Goal: Information Seeking & Learning: Learn about a topic

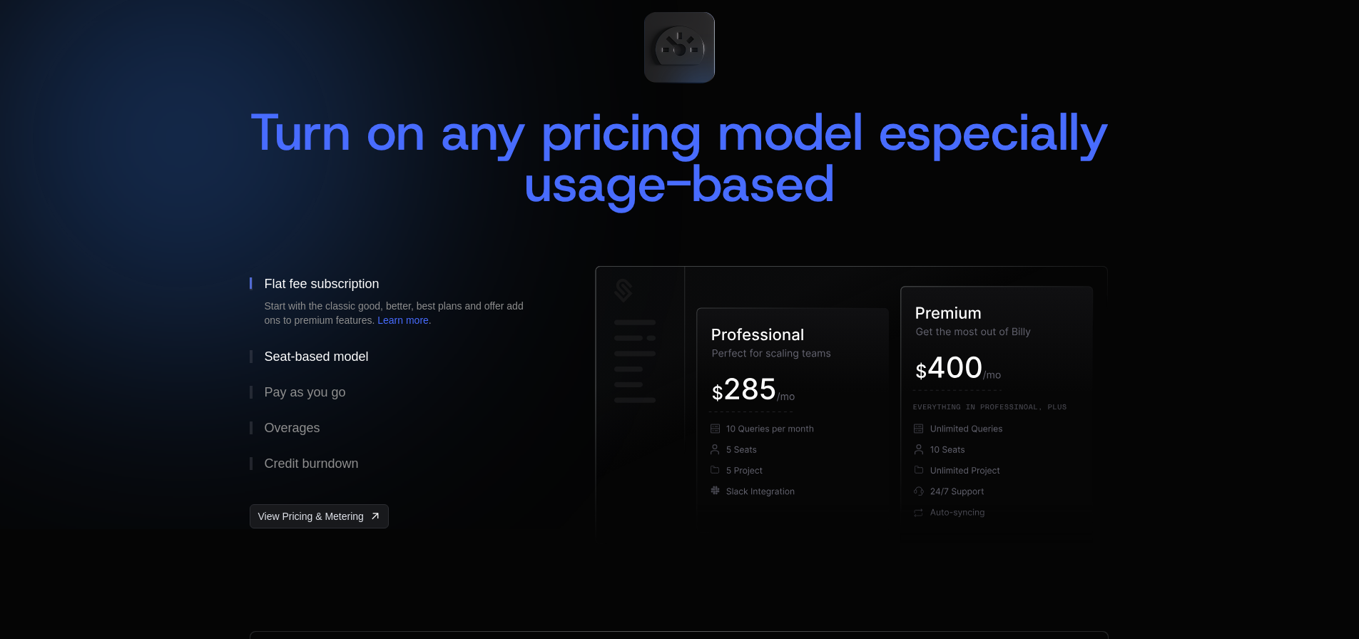
scroll to position [143, 0]
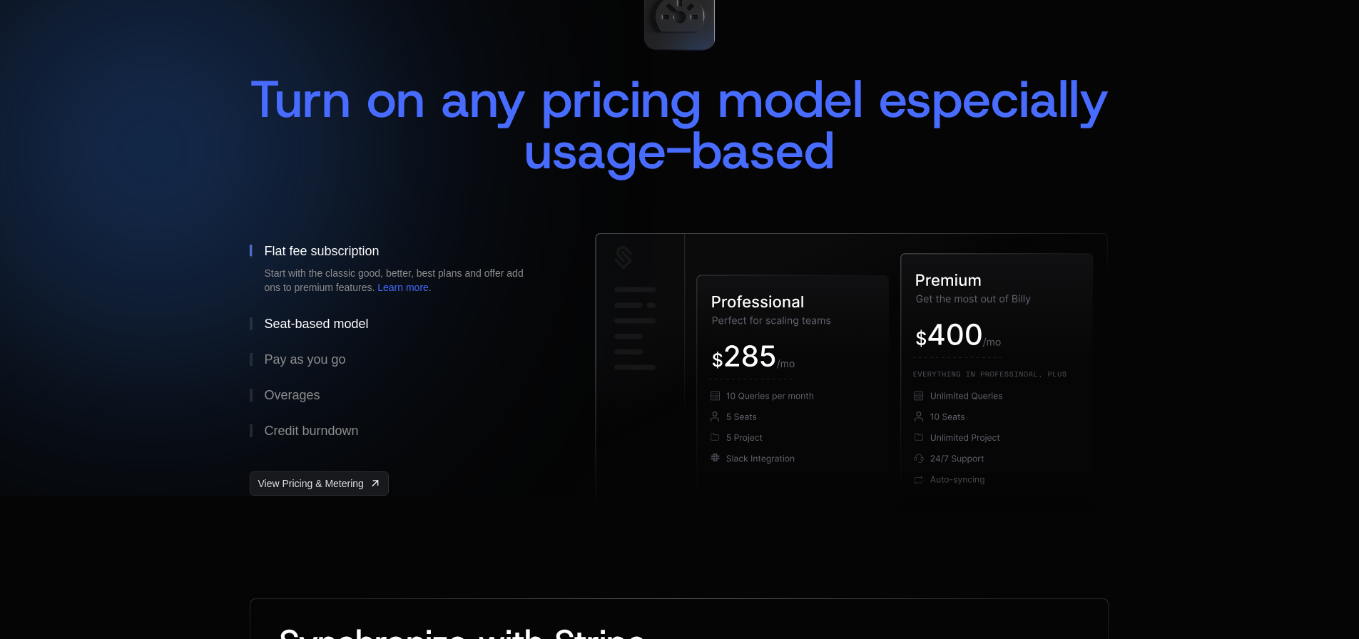
click at [321, 328] on div "Seat-based model" at bounding box center [316, 323] width 104 height 13
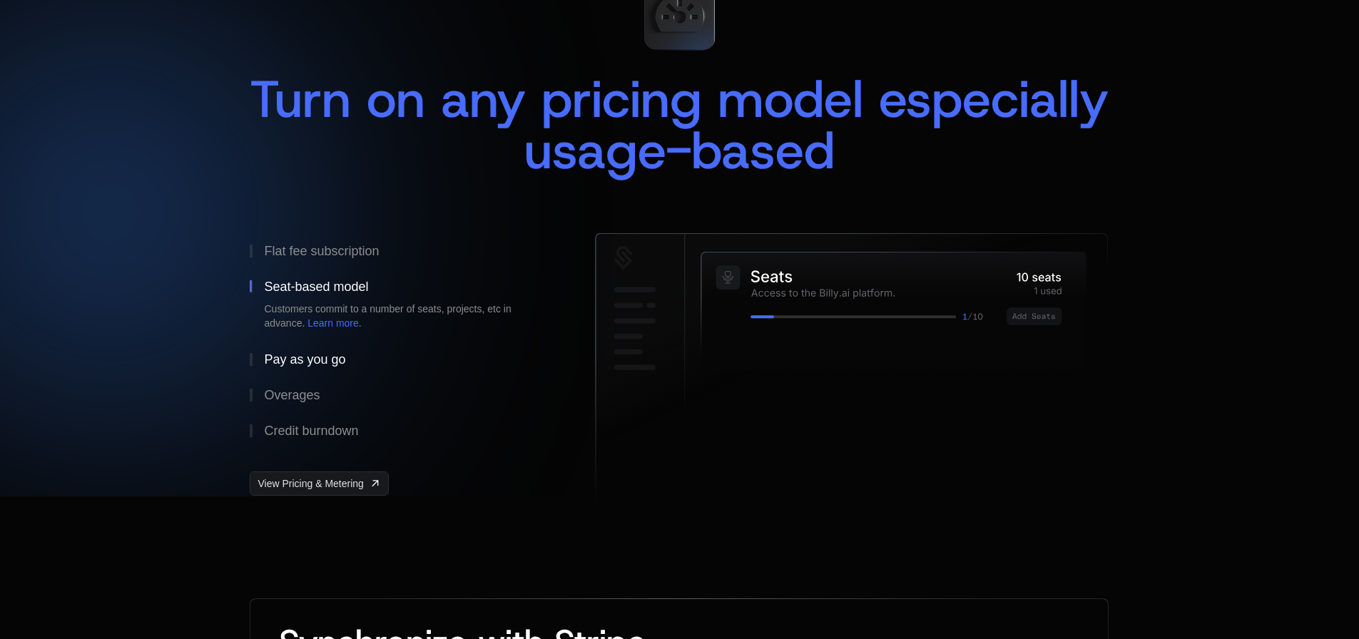
click at [313, 362] on div "Pay as you go" at bounding box center [304, 359] width 81 height 13
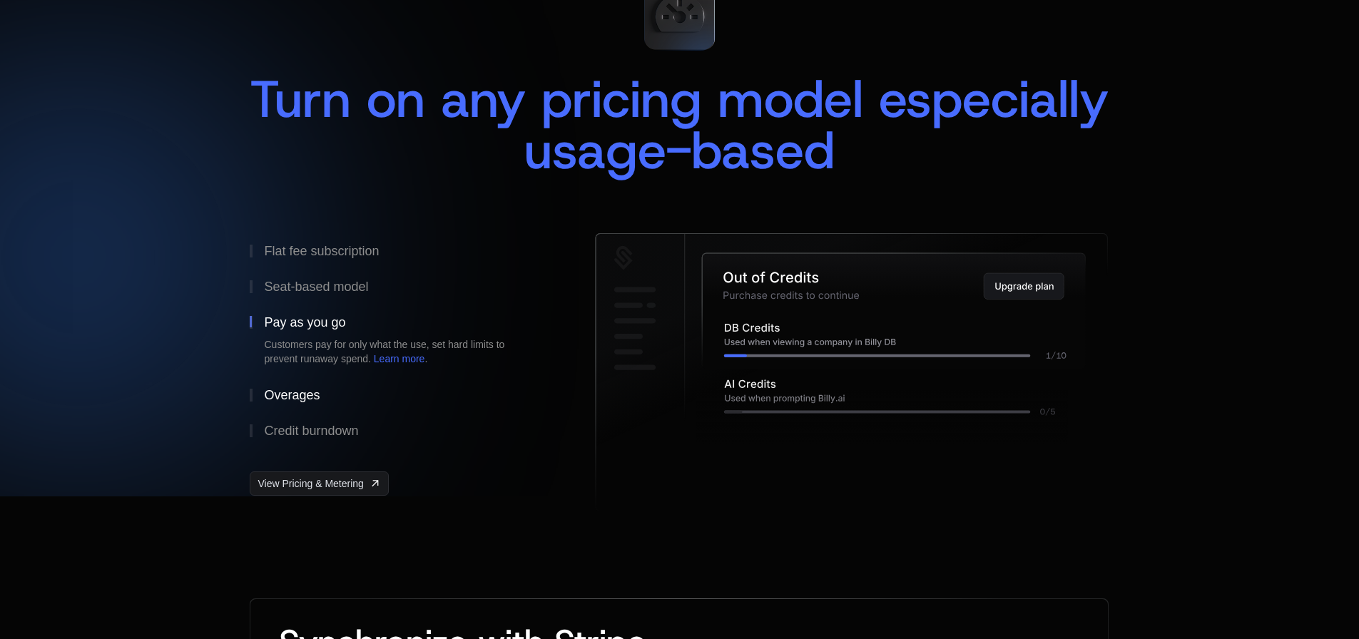
click at [305, 402] on button "Overages" at bounding box center [400, 395] width 300 height 36
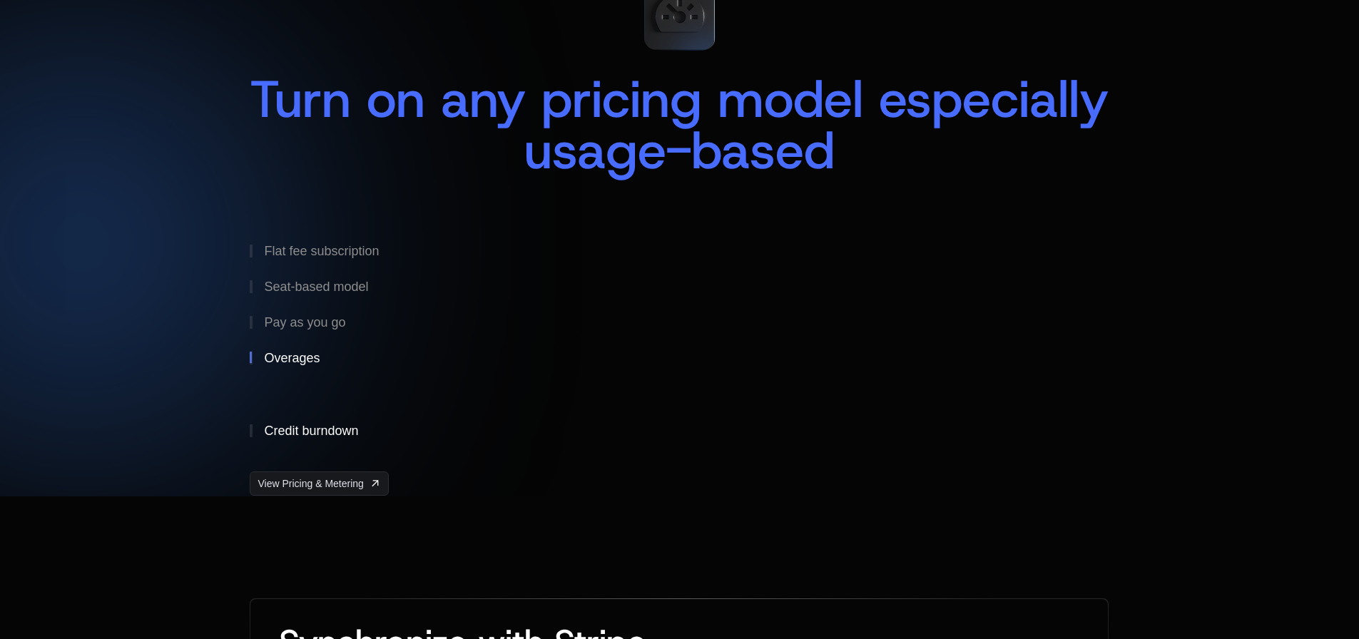
click at [310, 436] on div "Credit burndown" at bounding box center [311, 430] width 94 height 13
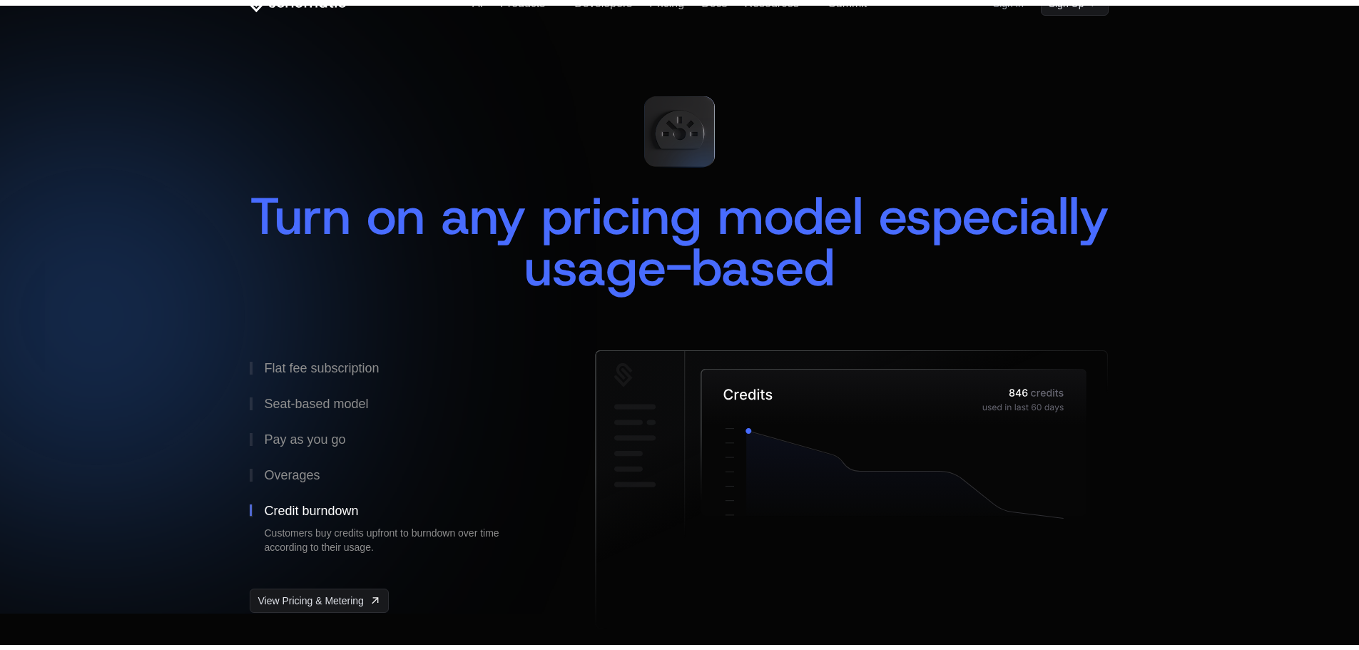
scroll to position [0, 0]
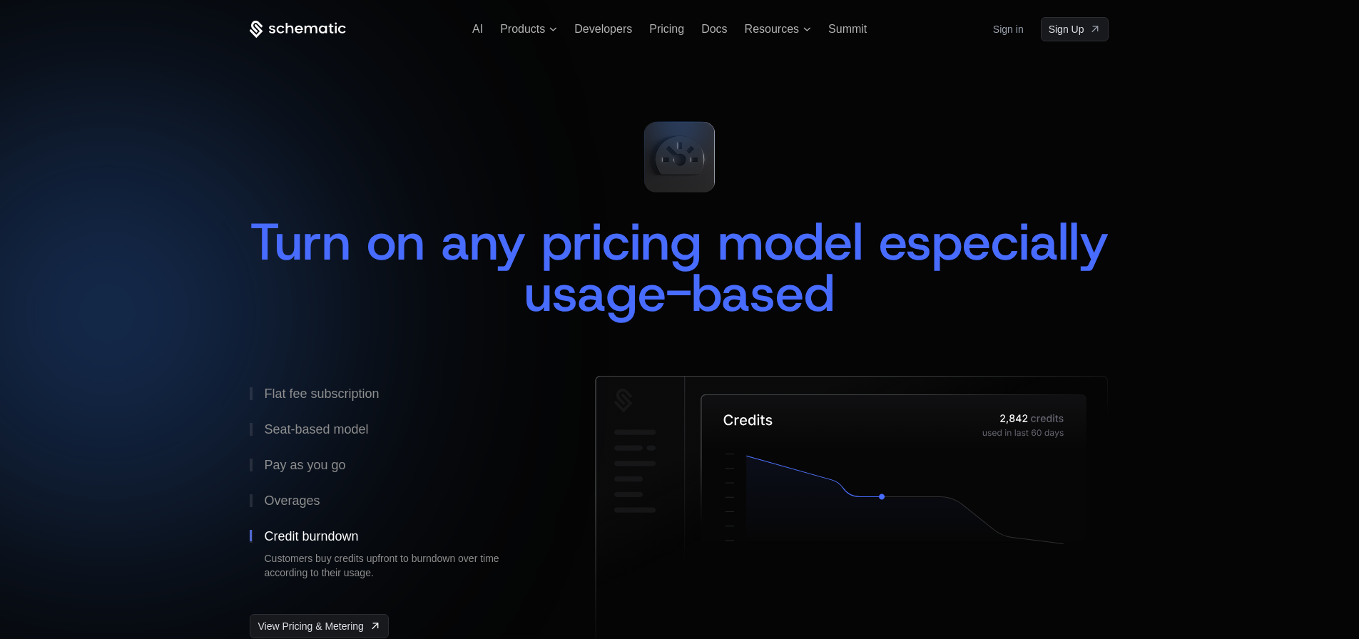
click at [590, 37] on div "AI Products Developers Pricing Docs Resources Summit Sign in Sign Up" at bounding box center [679, 29] width 859 height 24
click at [604, 24] on span "Developers" at bounding box center [603, 29] width 58 height 12
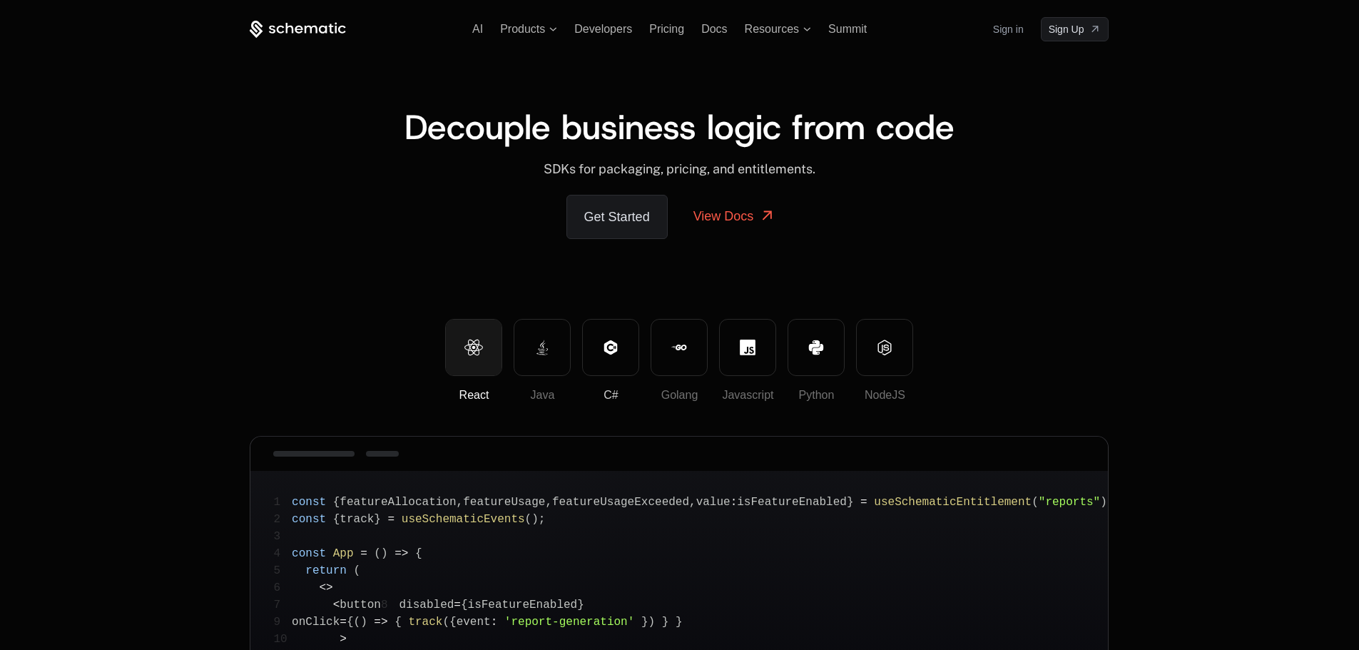
click at [600, 360] on button "C#" at bounding box center [610, 347] width 57 height 57
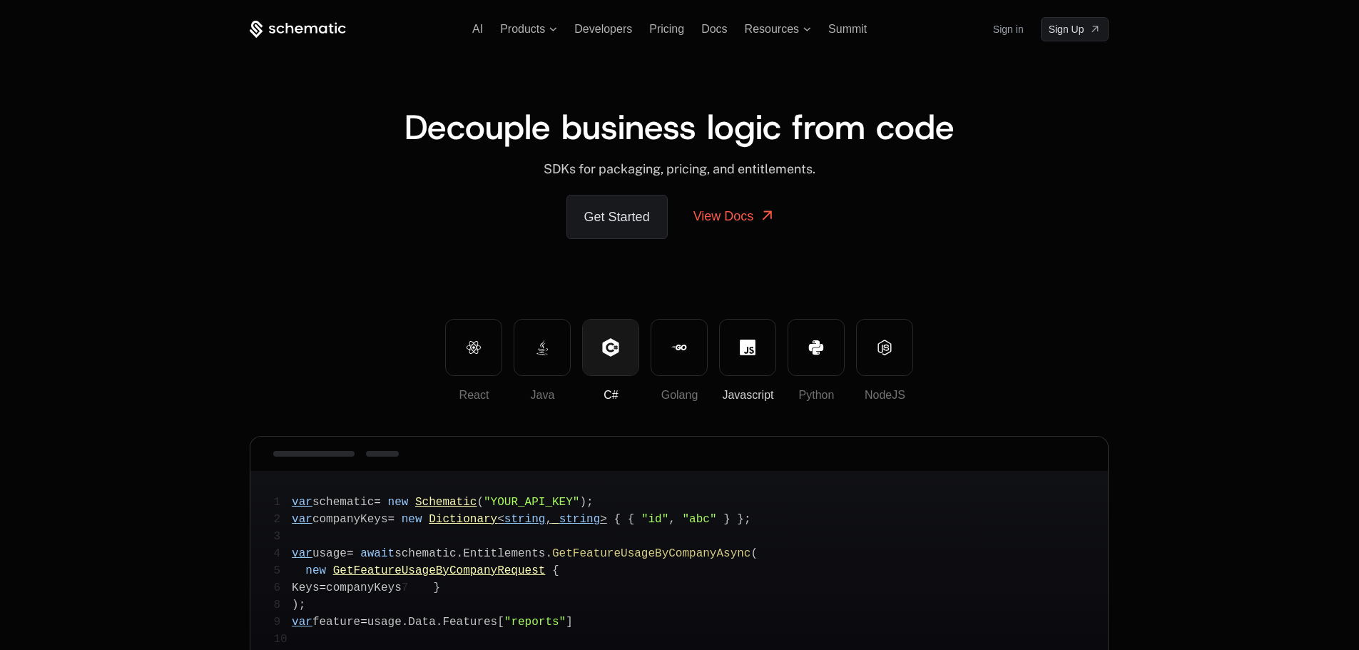
click at [733, 335] on button "Javascript" at bounding box center [747, 347] width 57 height 57
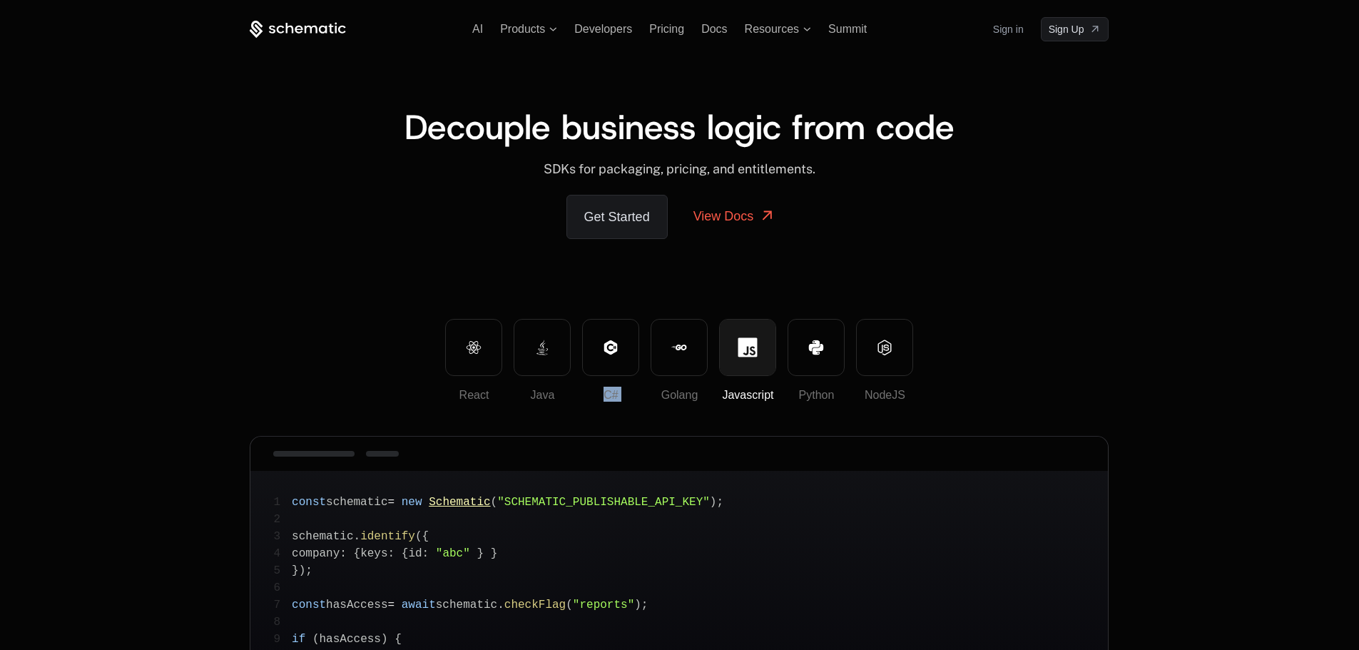
click at [645, 339] on div "React Java C# Golang Javascript Python NodeJS" at bounding box center [679, 360] width 859 height 83
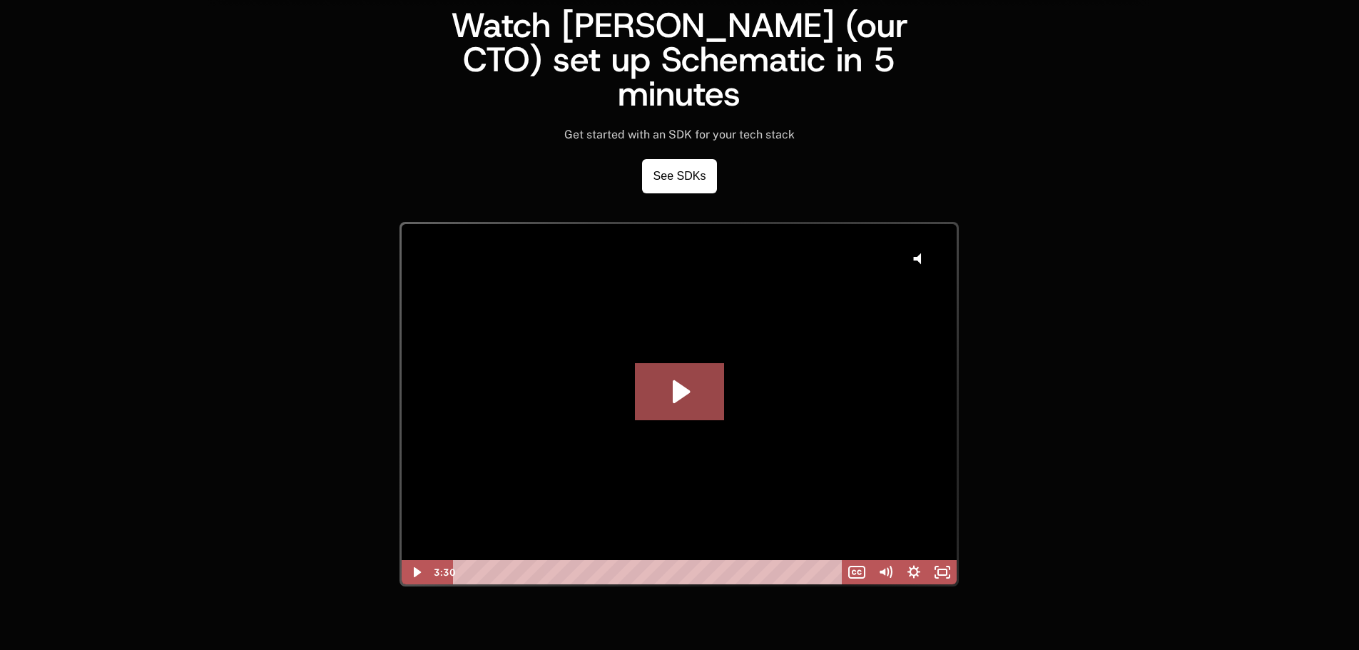
scroll to position [3638, 0]
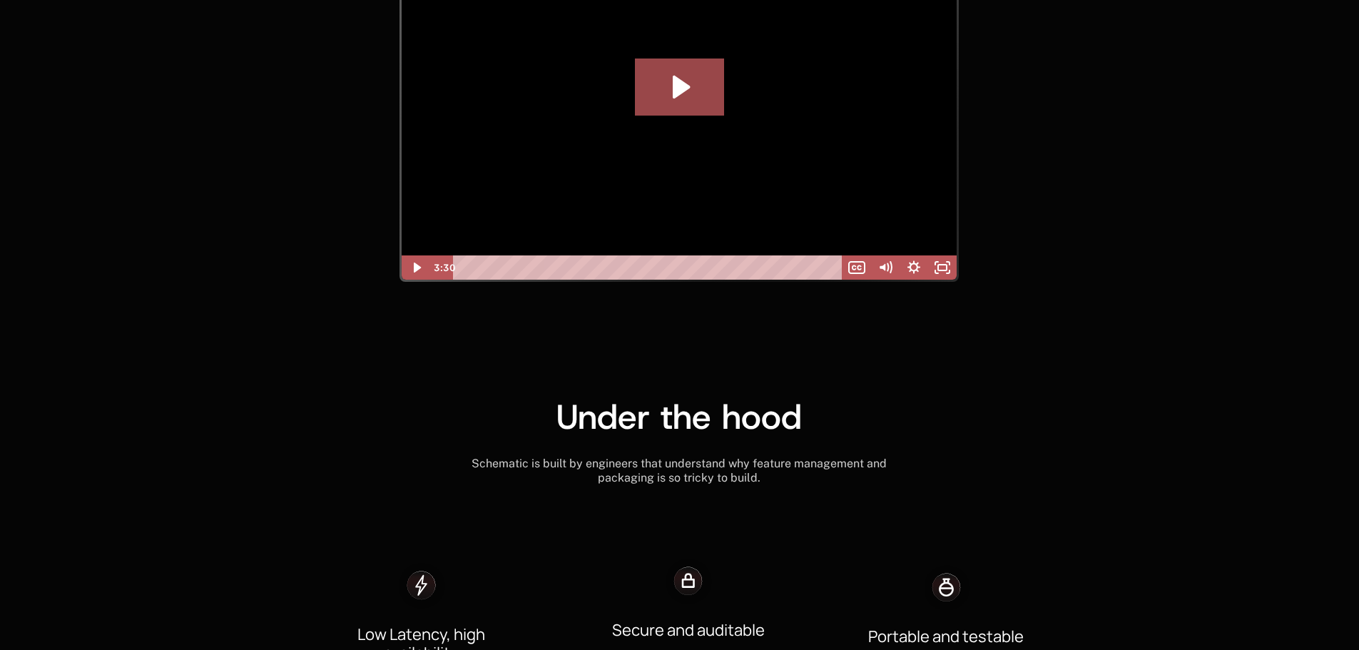
drag, startPoint x: 1216, startPoint y: 312, endPoint x: 1282, endPoint y: 334, distance: 69.0
click at [1282, 334] on div "Watch Ben (our CTO) set up Schematic in 5 minutes Get started with an SDK for y…" at bounding box center [679, 47] width 1359 height 689
drag, startPoint x: 1282, startPoint y: 334, endPoint x: 1185, endPoint y: 572, distance: 257.3
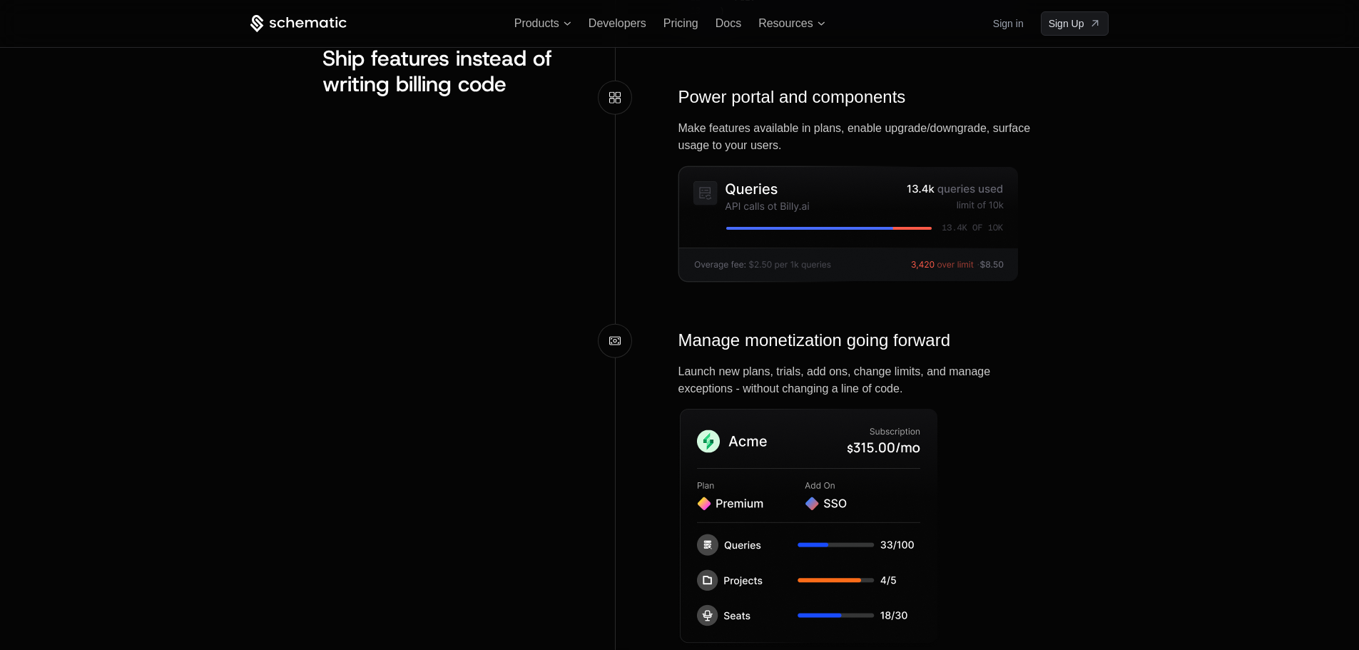
scroll to position [1997, 0]
